Goal: Information Seeking & Learning: Find specific fact

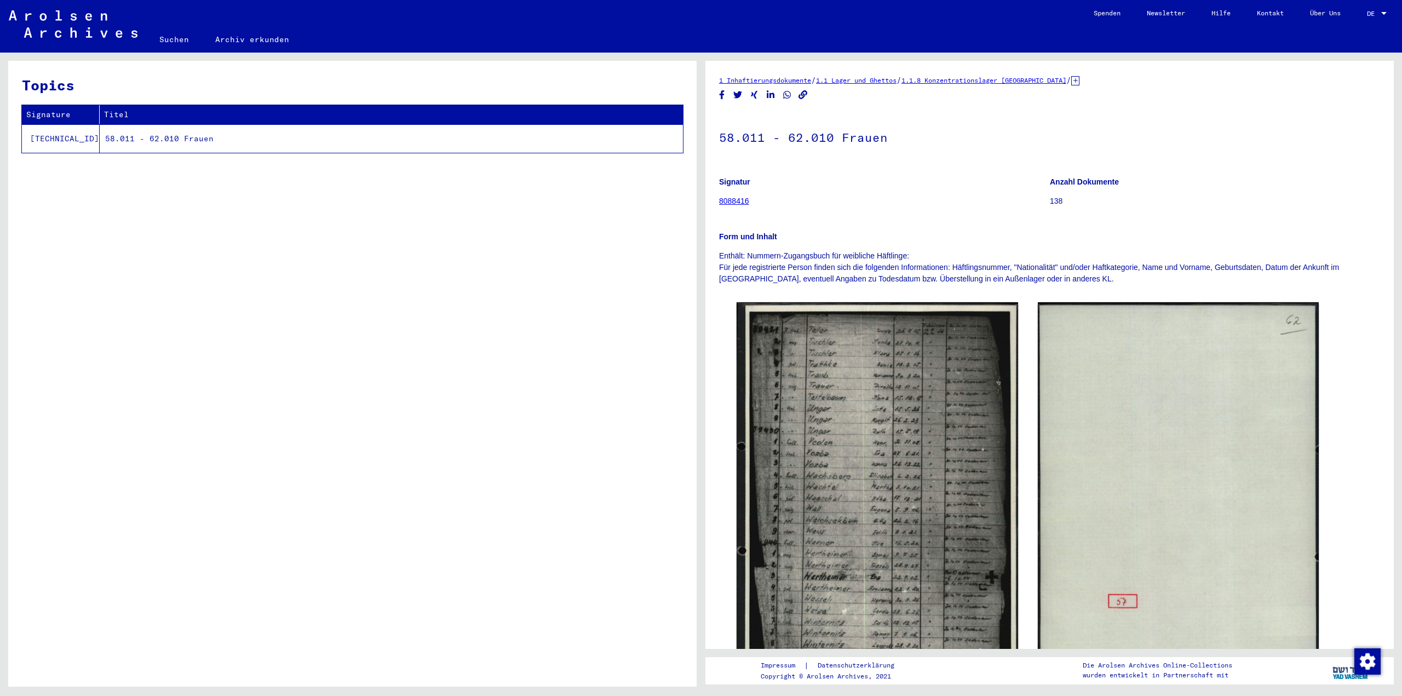
click at [804, 96] on icon "Copy link" at bounding box center [802, 94] width 9 height 9
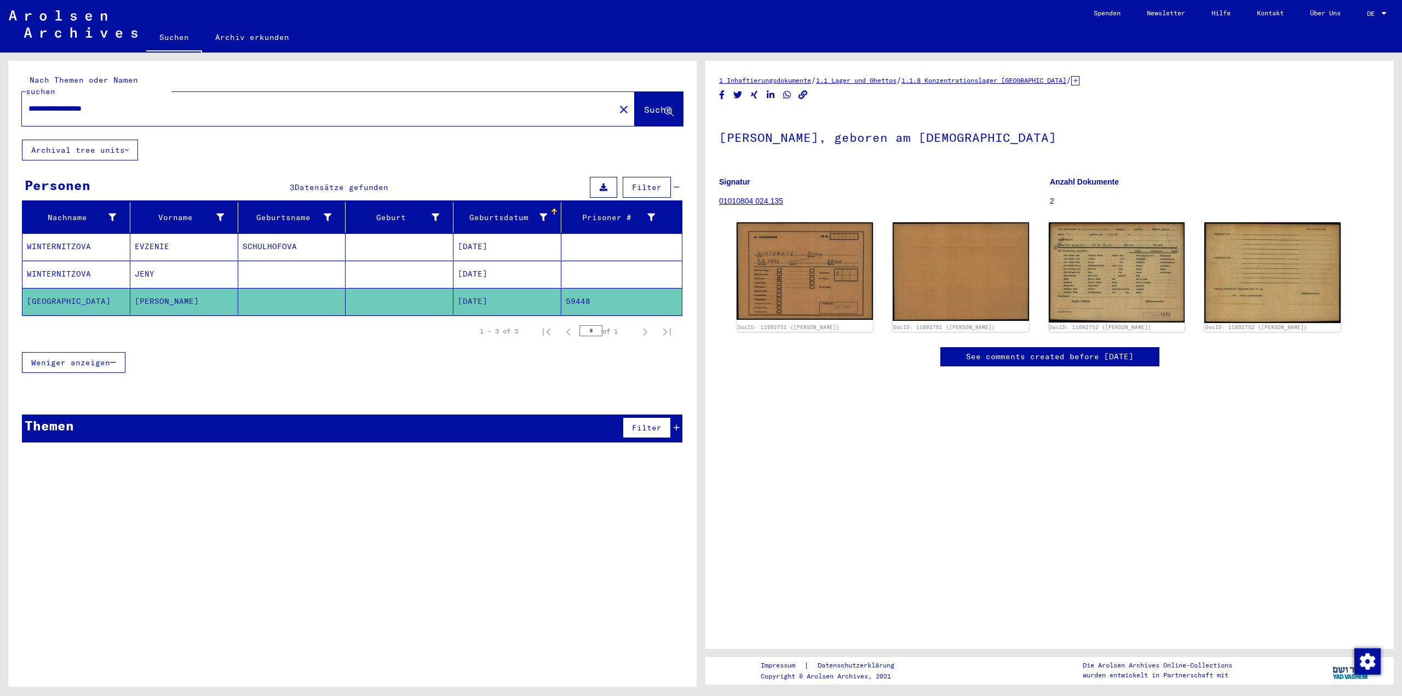
click at [455, 266] on mat-cell "[DATE]" at bounding box center [507, 274] width 108 height 27
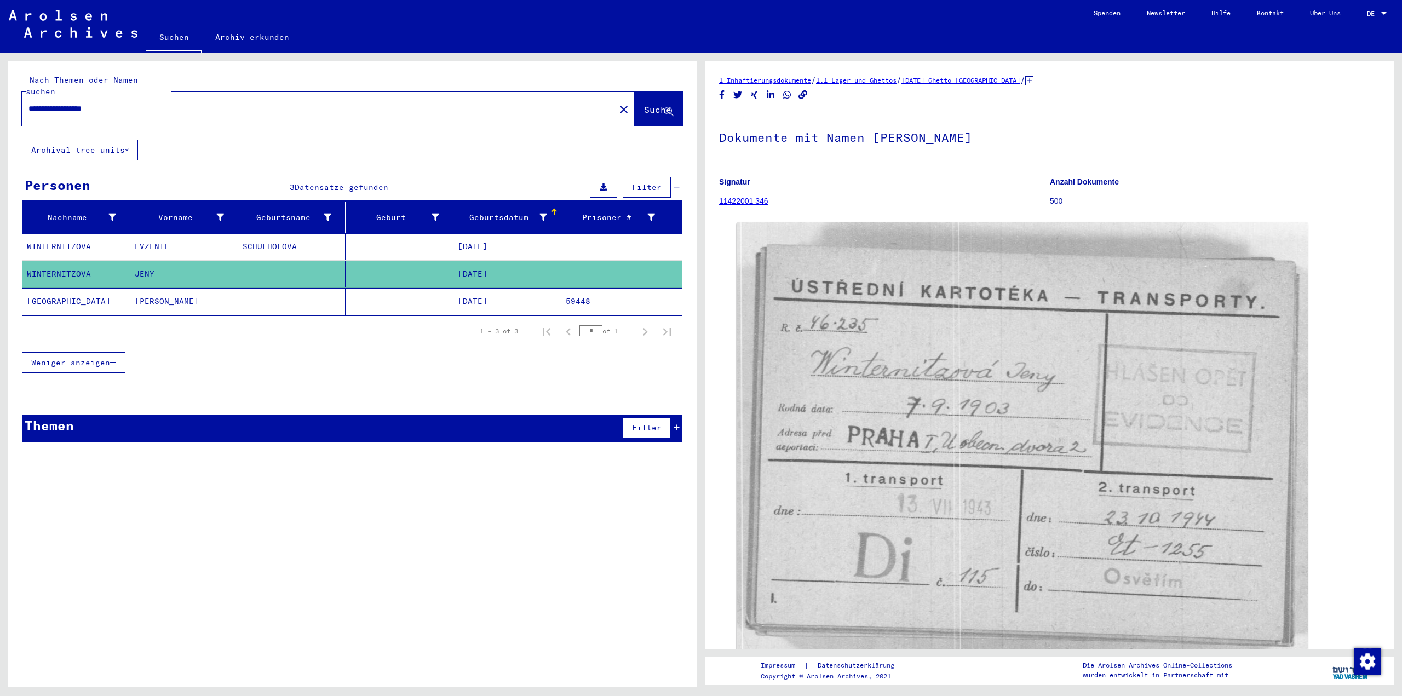
click at [798, 97] on icon "Copy link" at bounding box center [802, 94] width 11 height 9
click at [488, 288] on mat-cell "[DATE]" at bounding box center [507, 301] width 108 height 27
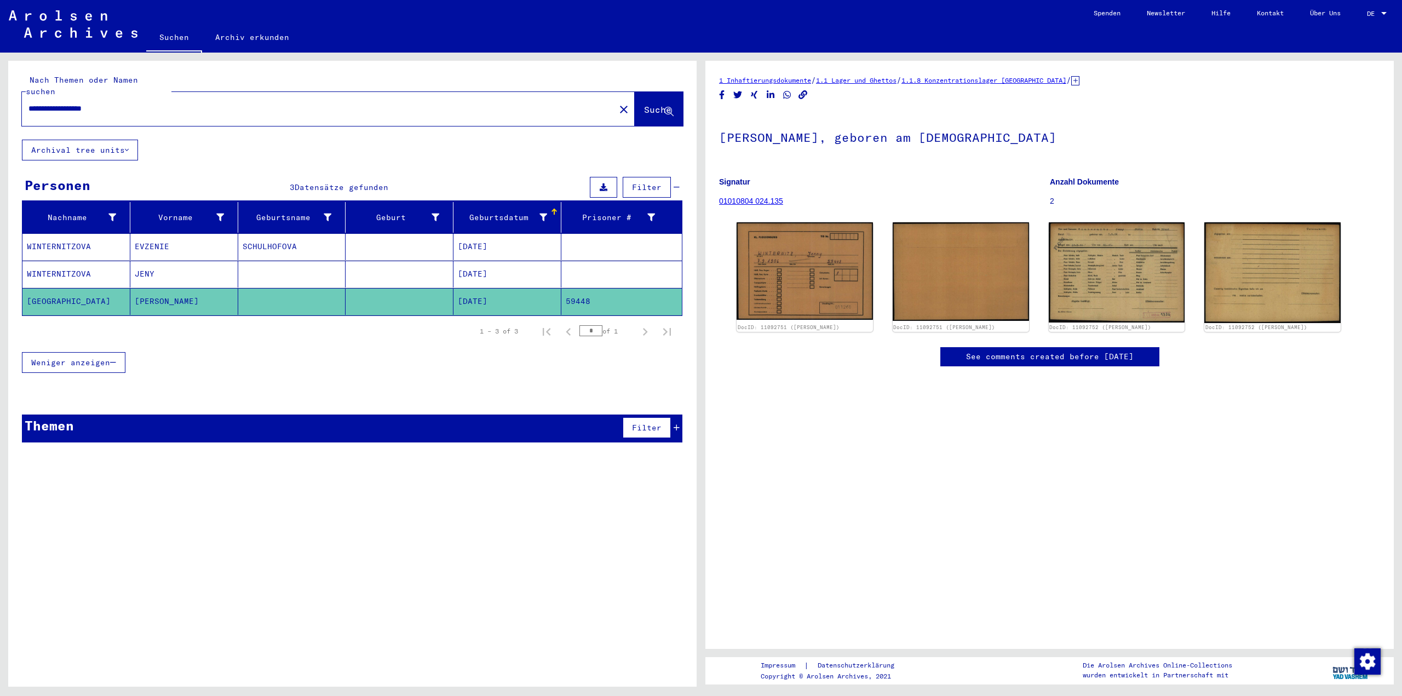
click at [799, 94] on icon "Copy link" at bounding box center [802, 94] width 11 height 9
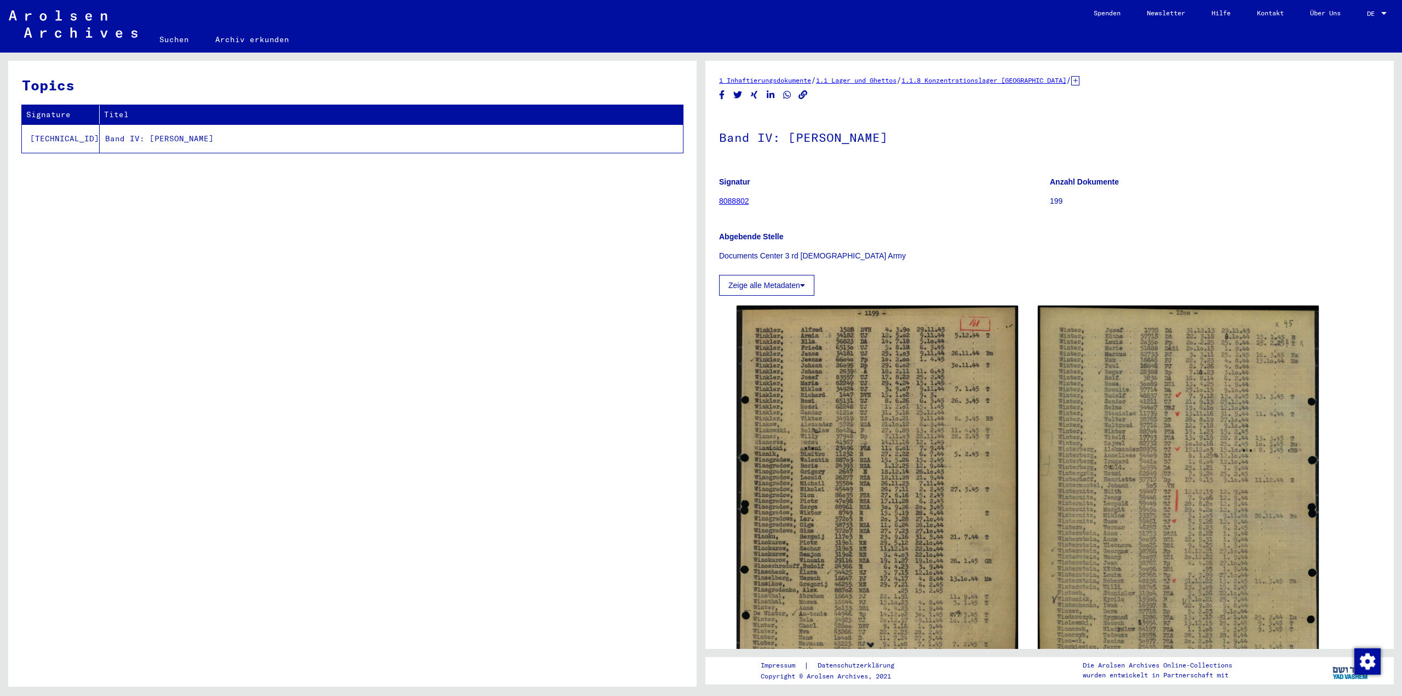
click at [803, 93] on icon "Copy link" at bounding box center [802, 94] width 9 height 9
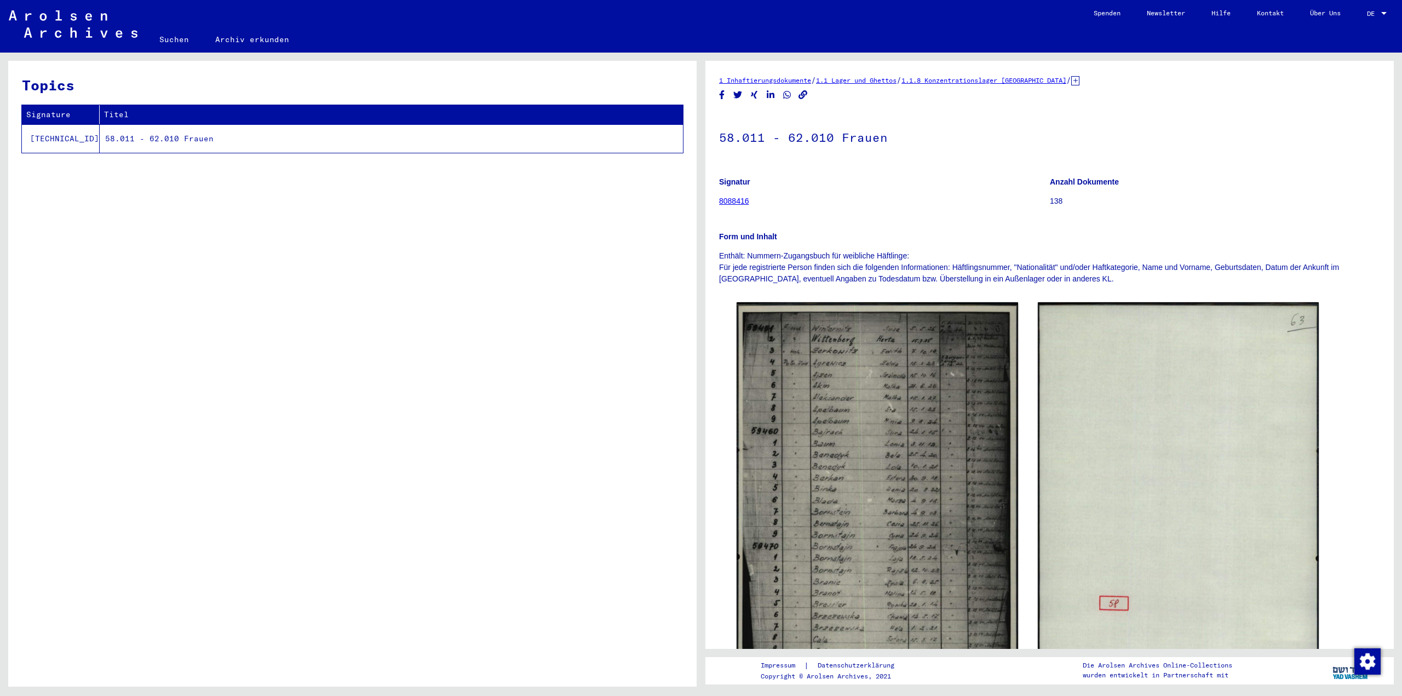
drag, startPoint x: 802, startPoint y: 94, endPoint x: 734, endPoint y: 43, distance: 85.2
click at [802, 94] on icon "Copy link" at bounding box center [802, 94] width 9 height 9
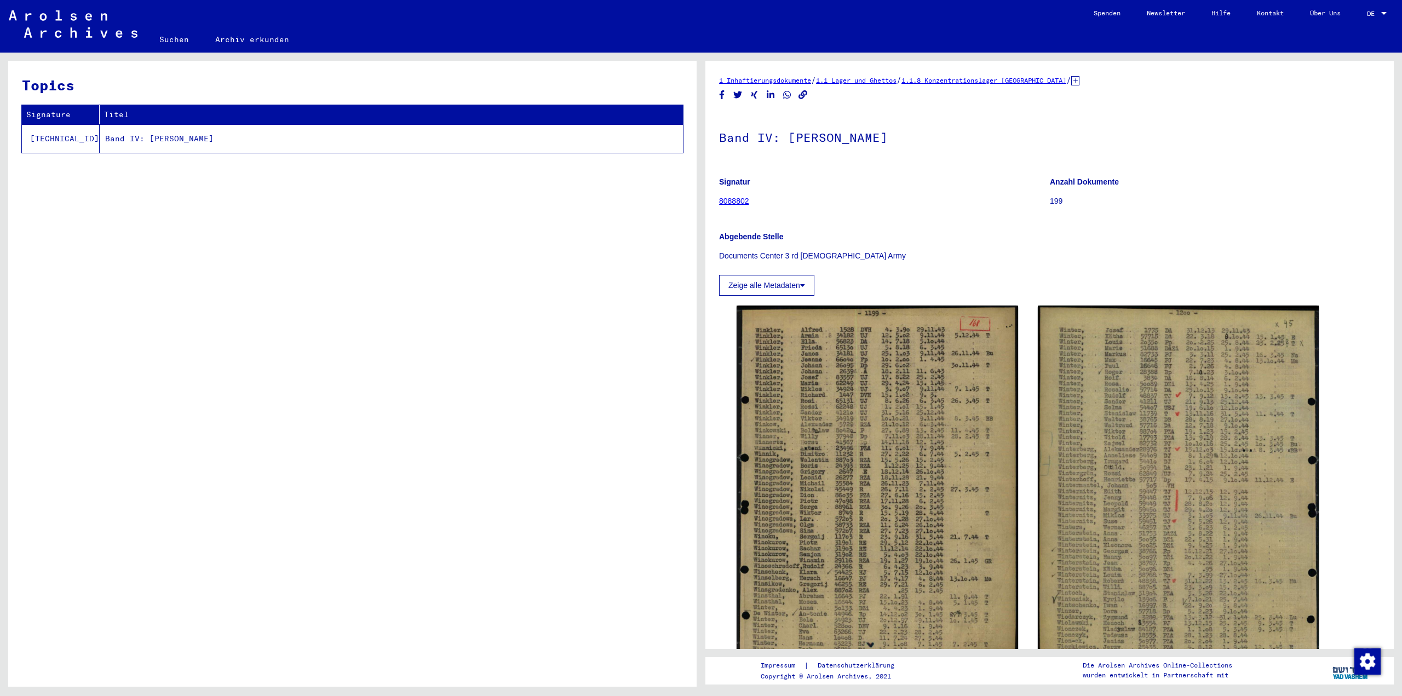
click at [803, 96] on icon "Copy link" at bounding box center [802, 94] width 11 height 9
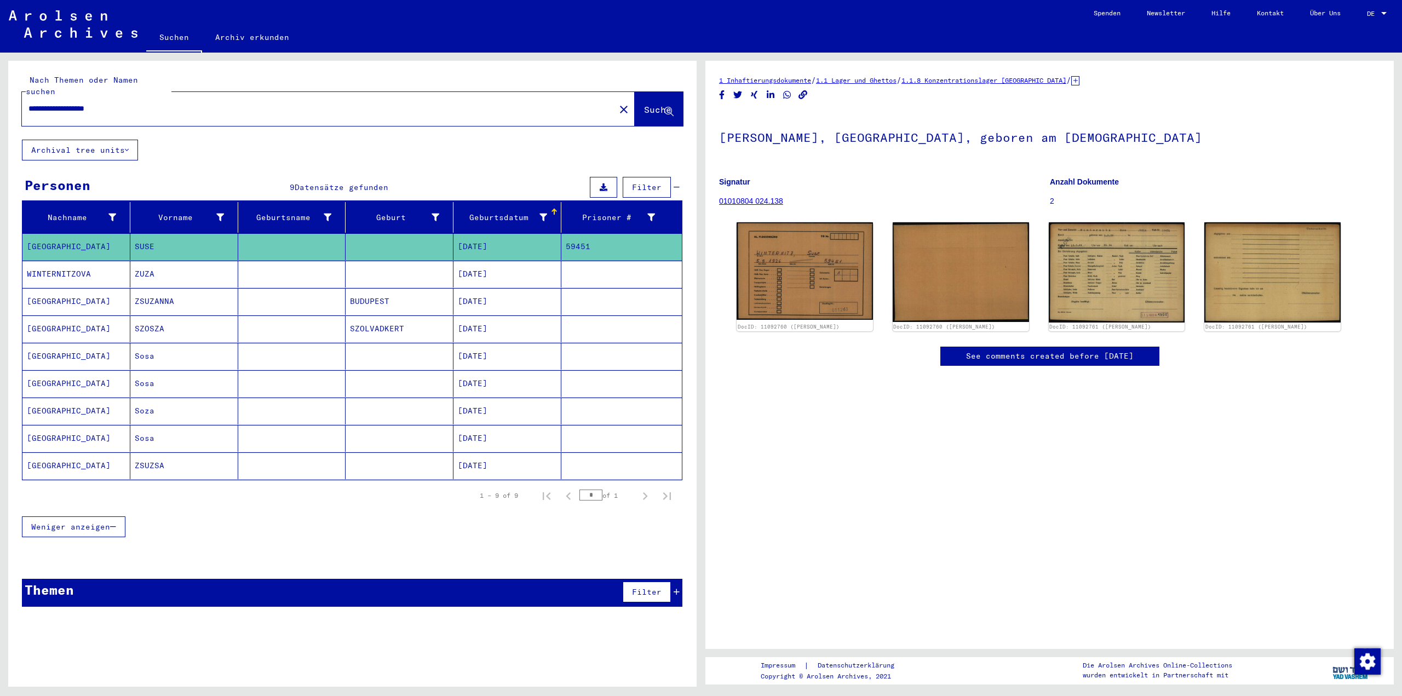
click at [804, 96] on icon "Copy link" at bounding box center [802, 94] width 9 height 9
click at [486, 261] on mat-cell "05/05/1927" at bounding box center [507, 274] width 108 height 27
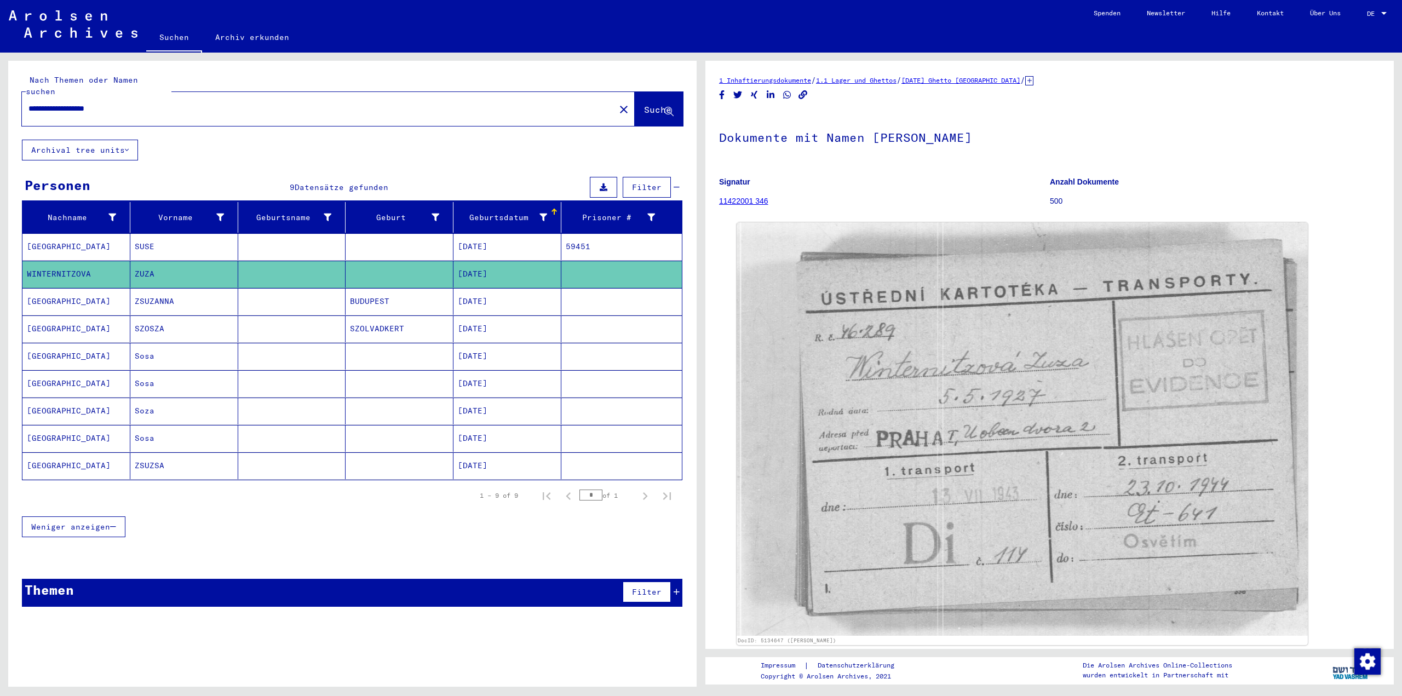
click at [803, 91] on icon "Copy link" at bounding box center [802, 94] width 11 height 9
